Goal: Information Seeking & Learning: Learn about a topic

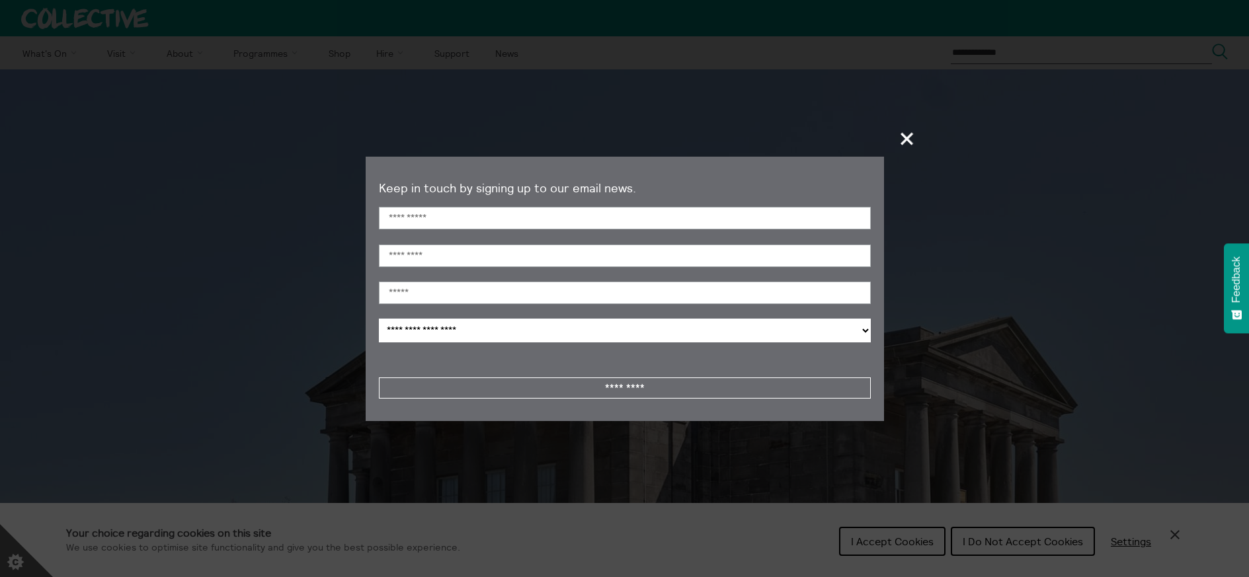
click at [912, 137] on span "+" at bounding box center [907, 138] width 39 height 39
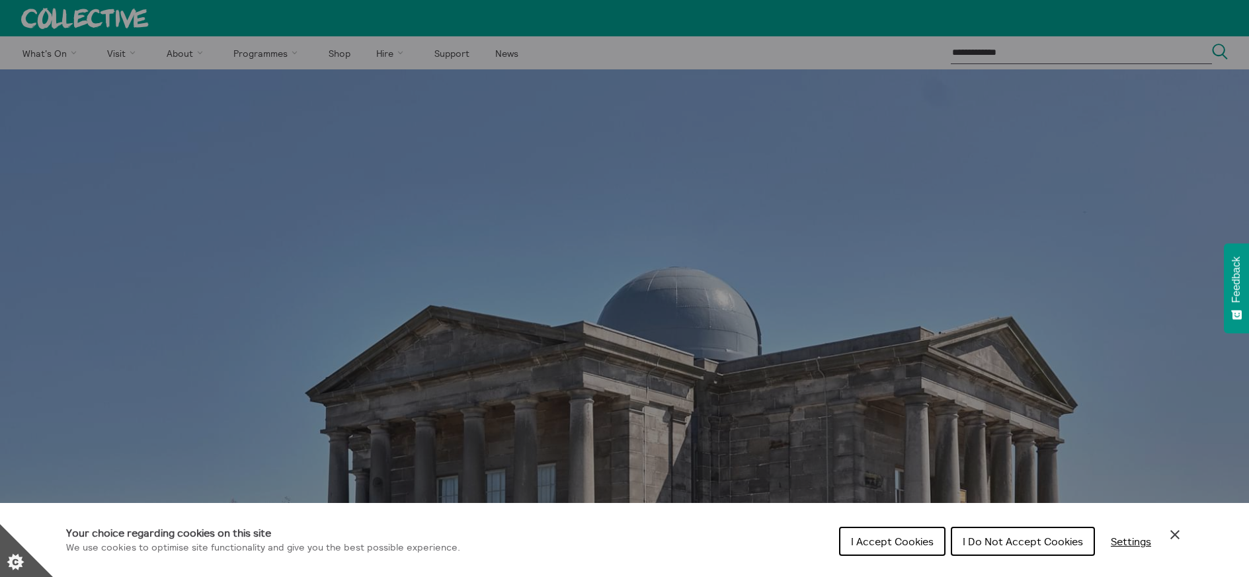
click at [890, 540] on span "I Accept Cookies" at bounding box center [892, 541] width 83 height 13
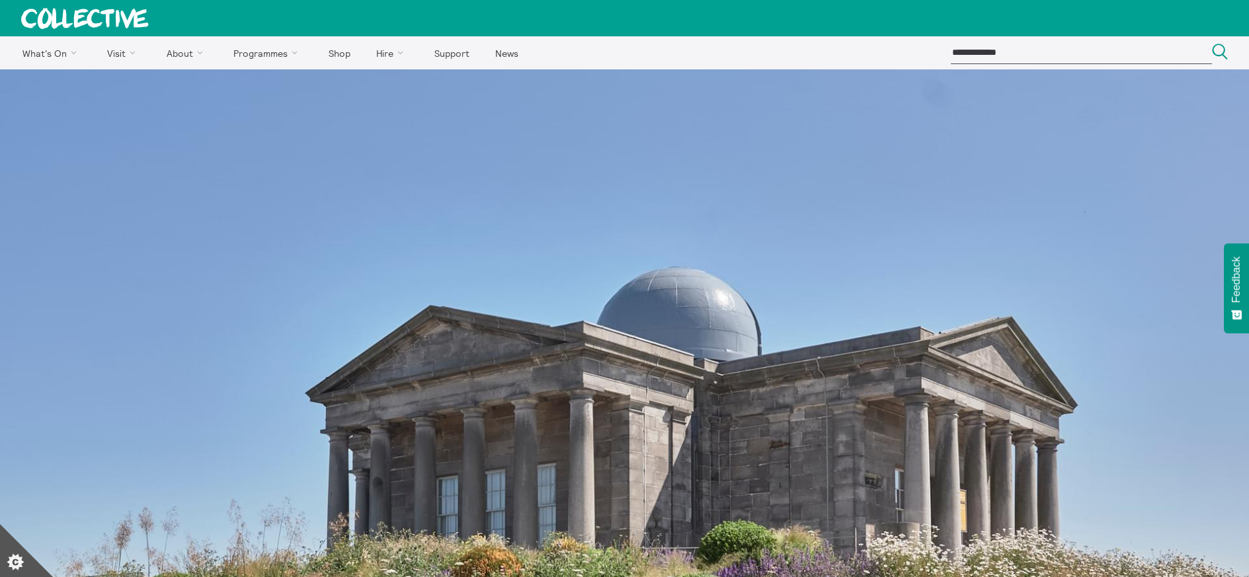
click at [71, 12] on icon at bounding box center [85, 18] width 128 height 21
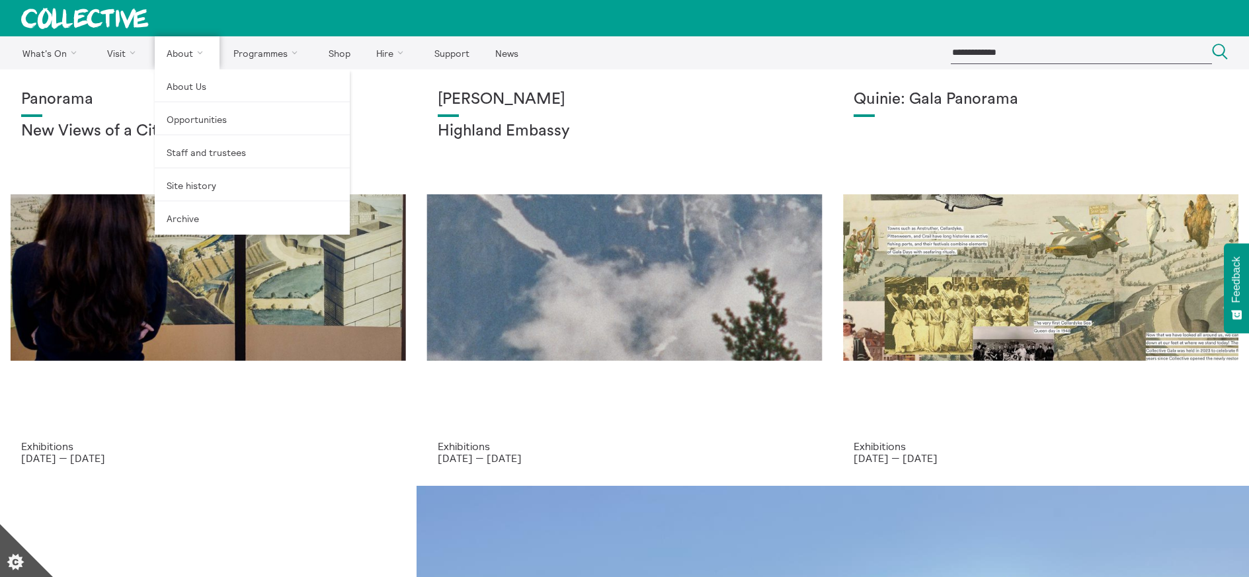
click at [190, 51] on link "About" at bounding box center [187, 52] width 65 height 33
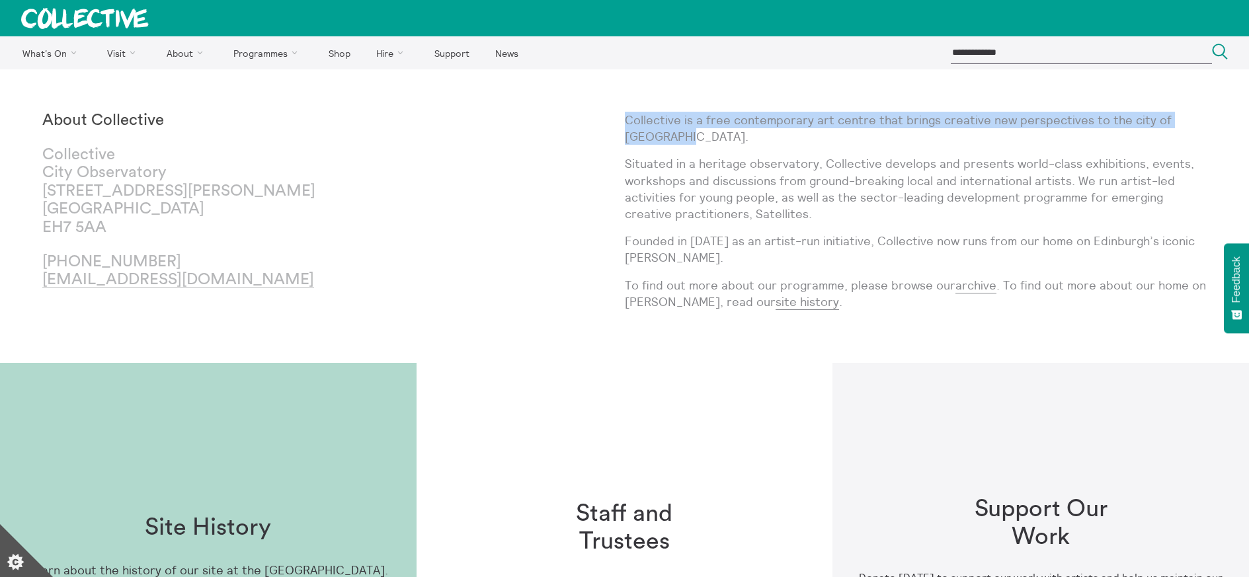
drag, startPoint x: 627, startPoint y: 120, endPoint x: 709, endPoint y: 134, distance: 83.0
click at [709, 134] on p "Collective is a free contemporary art centre that brings creative new perspecti…" at bounding box center [916, 128] width 582 height 33
copy p "Collective is a free contemporary art centre that brings creative new perspecti…"
